Goal: Navigation & Orientation: Find specific page/section

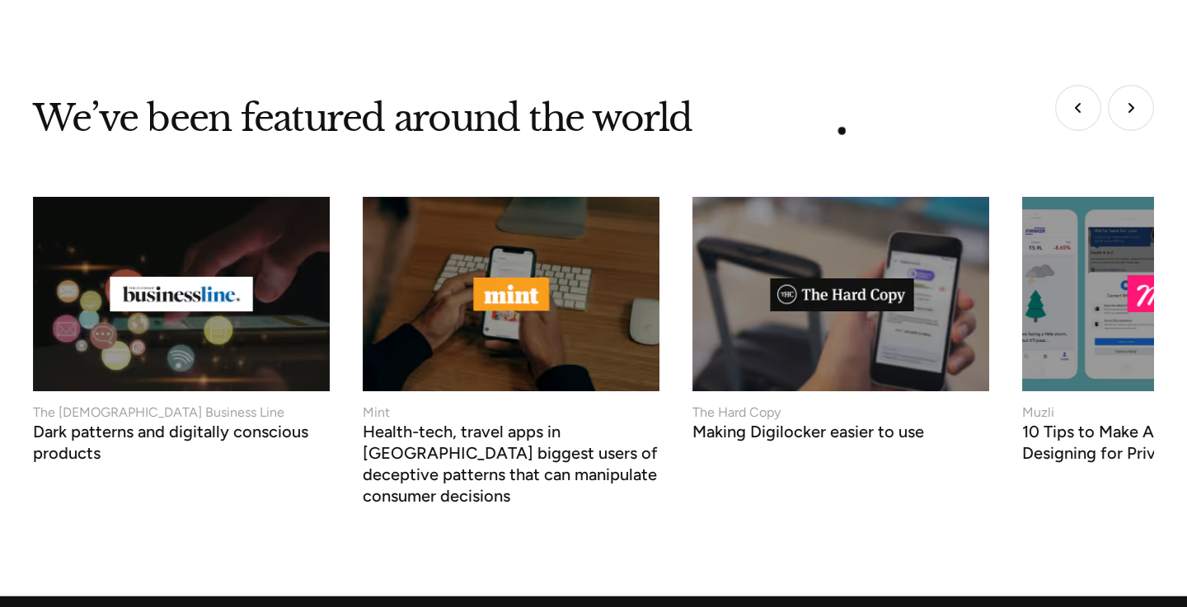
scroll to position [6423, 0]
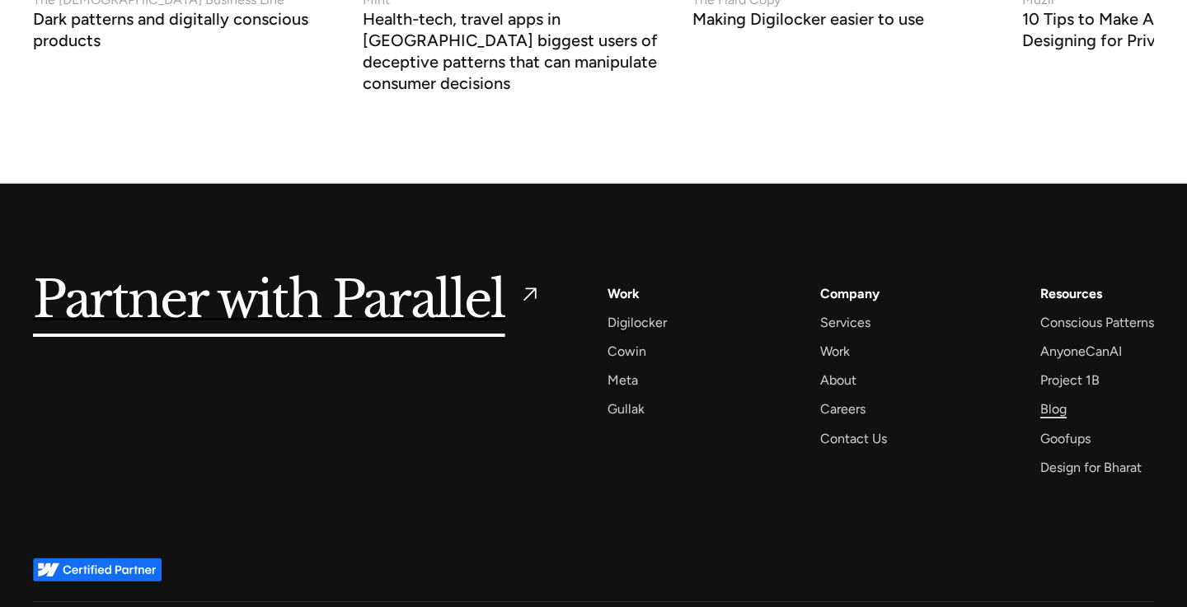
click at [1040, 398] on div "Blog" at bounding box center [1053, 409] width 26 height 22
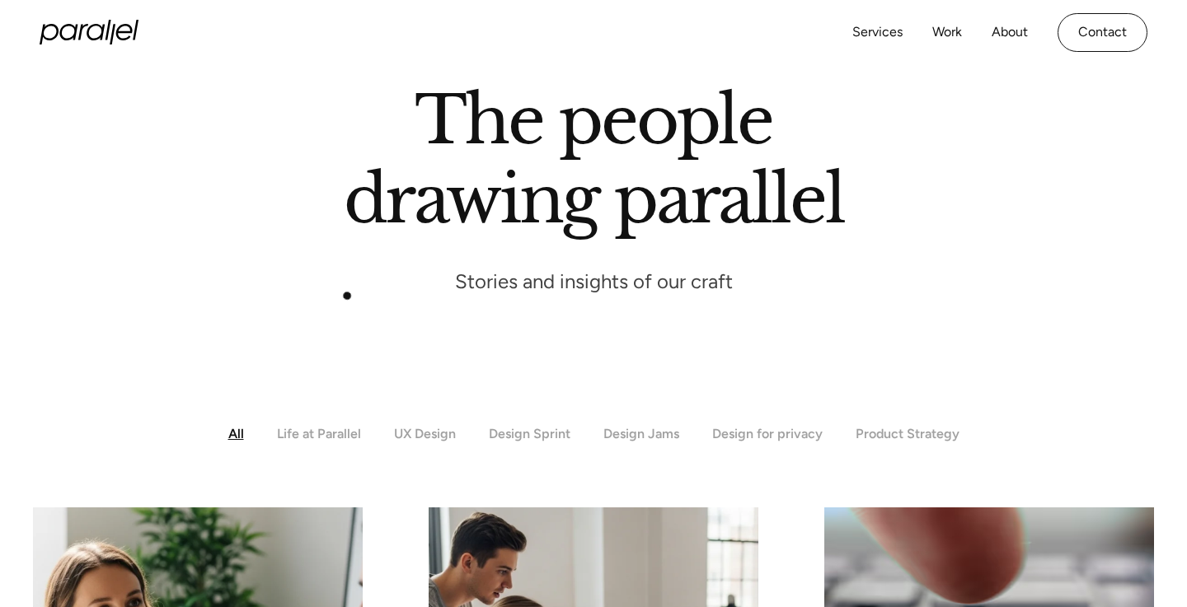
scroll to position [96, 0]
click at [326, 436] on div "Life at Parallel" at bounding box center [319, 434] width 84 height 16
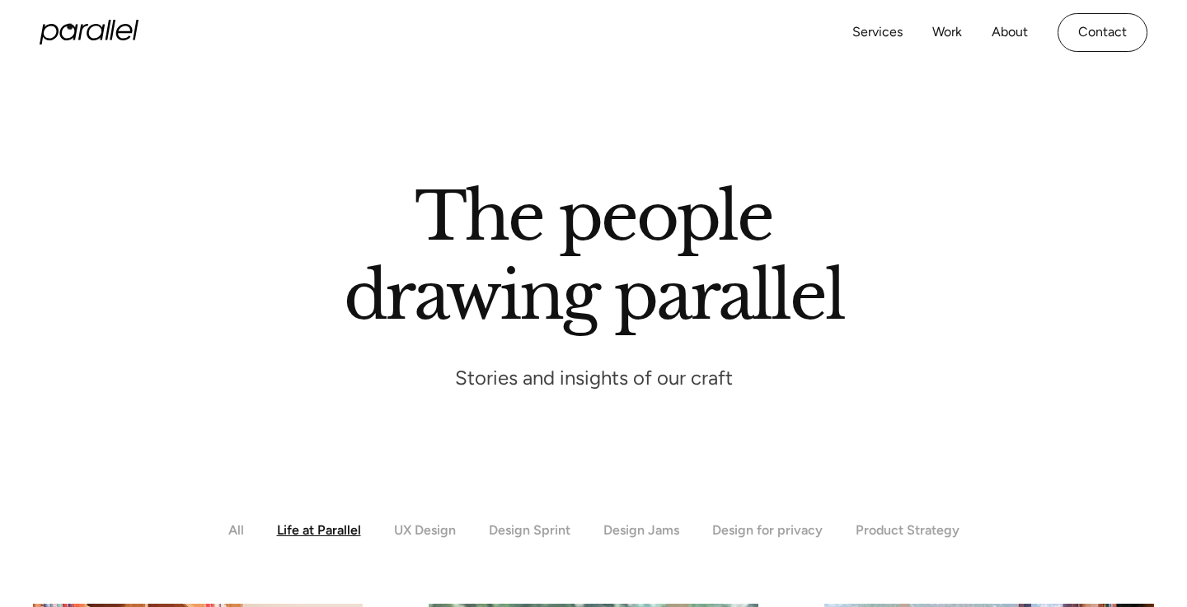
scroll to position [0, 0]
click at [77, 32] on icon "home" at bounding box center [89, 32] width 99 height 25
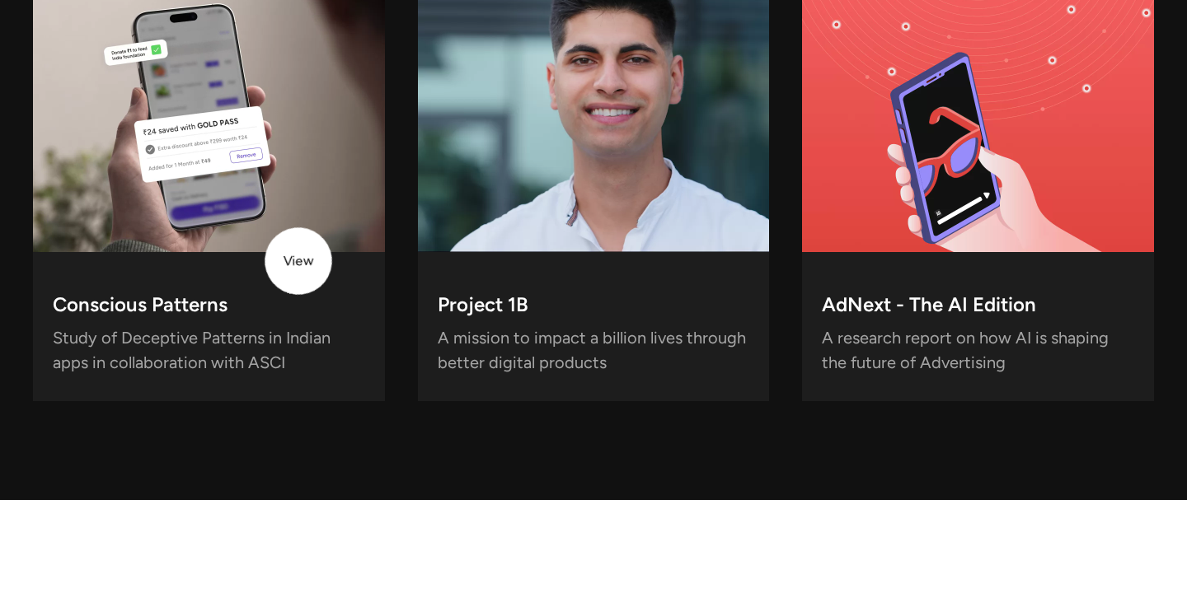
scroll to position [4889, 0]
